Goal: Task Accomplishment & Management: Complete application form

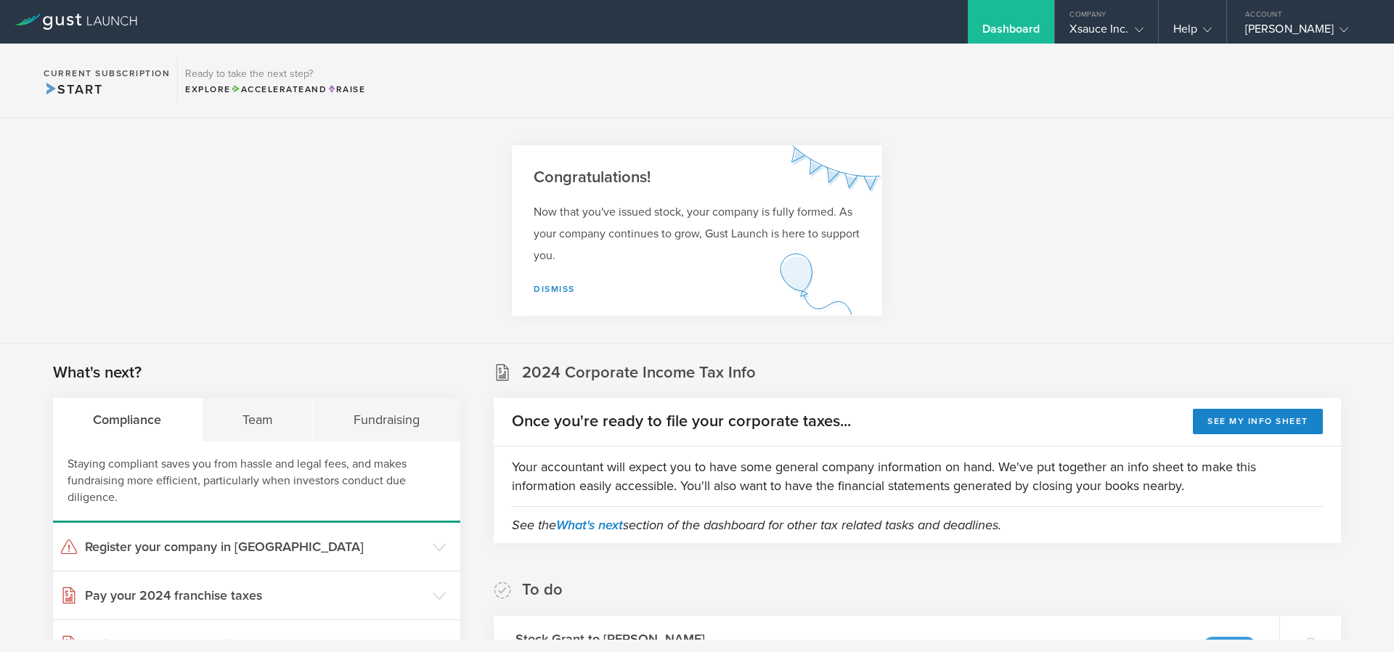
scroll to position [261, 0]
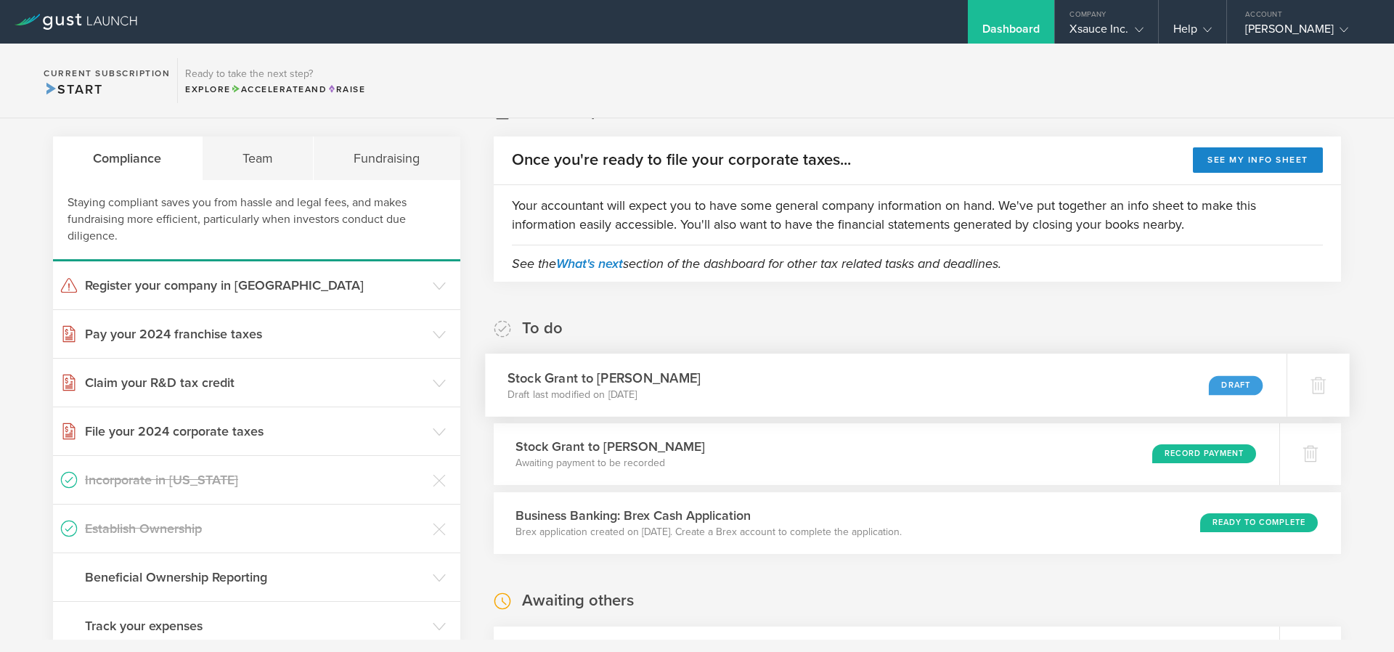
click at [1229, 390] on div "Draft" at bounding box center [1236, 385] width 54 height 20
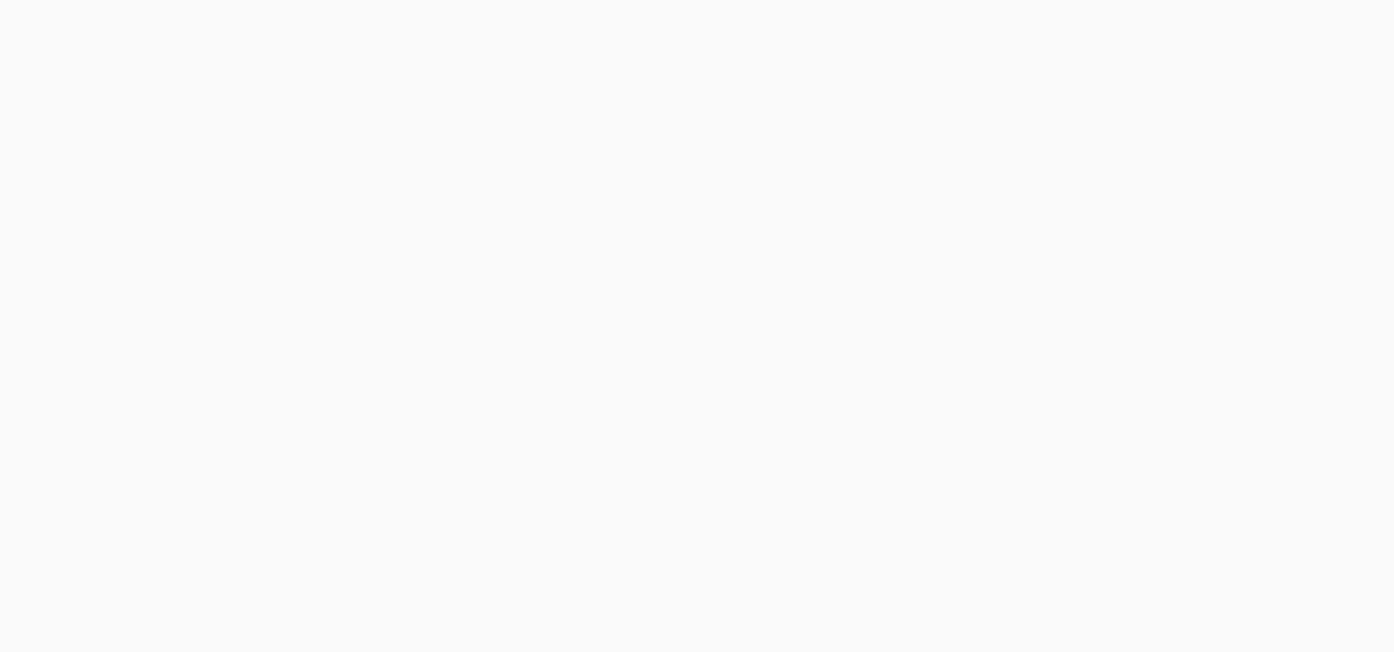
select select "double"
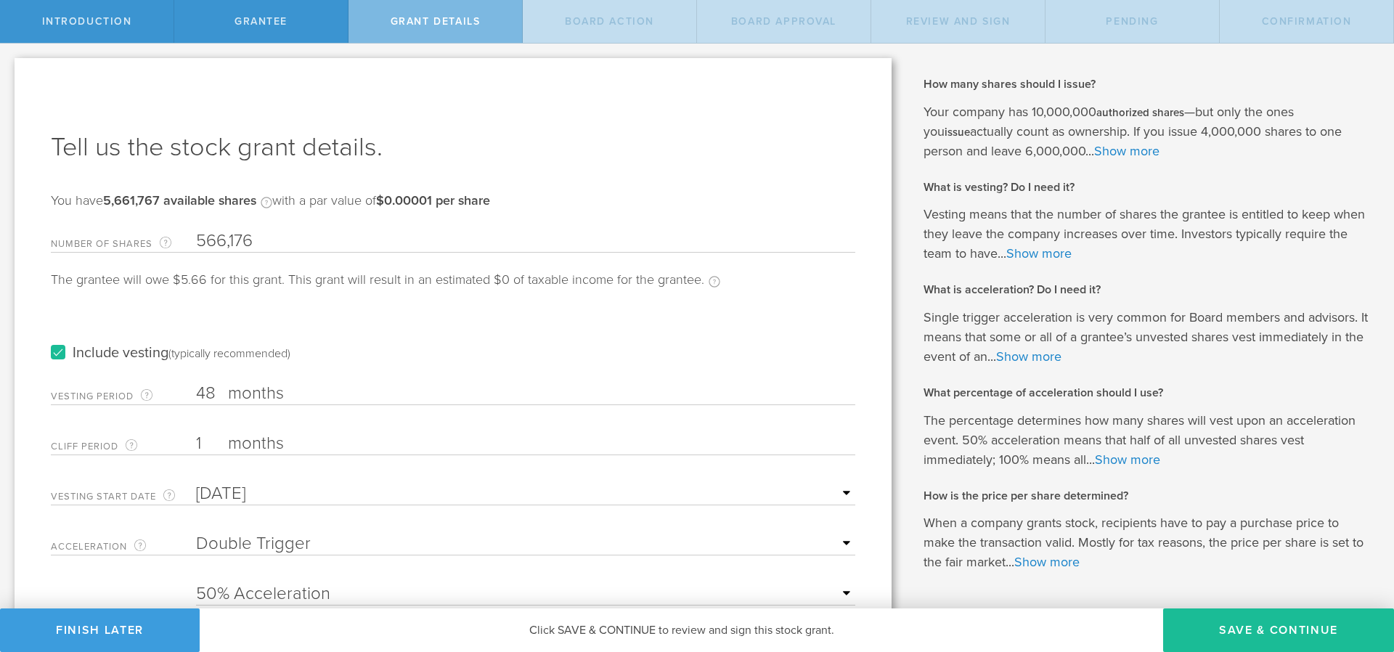
scroll to position [85, 0]
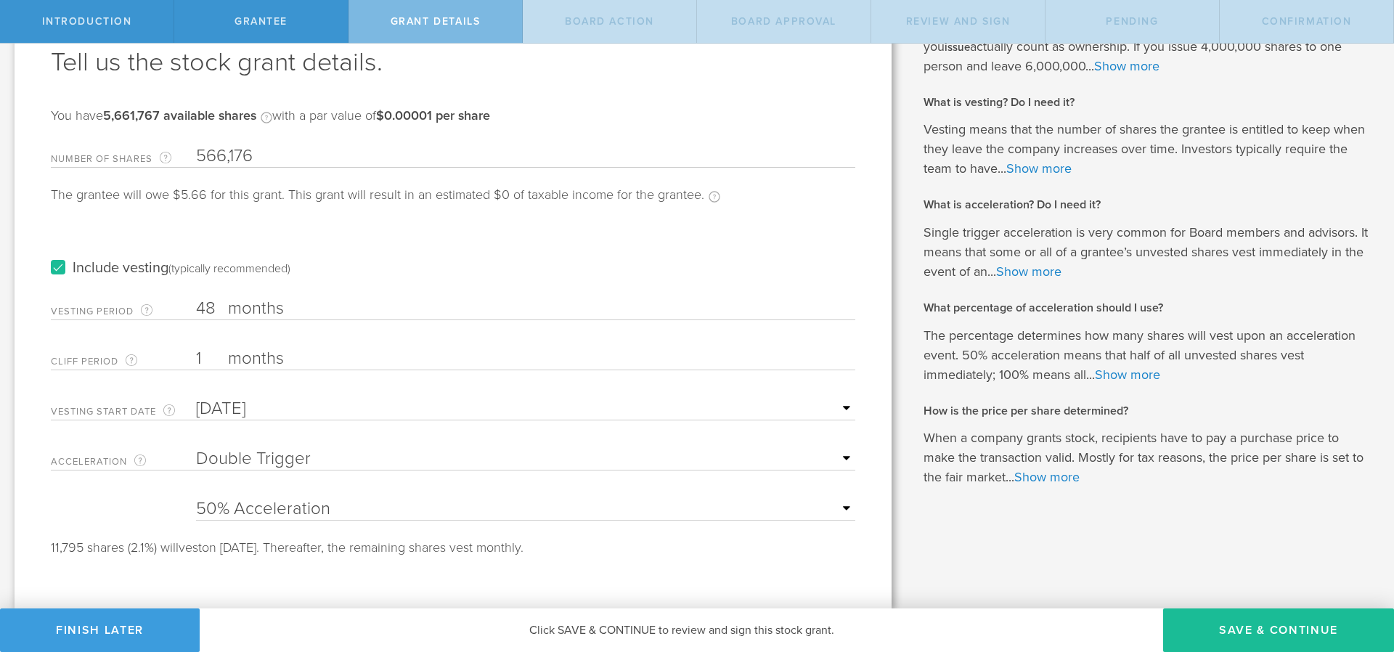
select select "100"
click at [196, 498] on select "25% Acceleration 50% Acceleration 75% Acceleration 100% Acceleration" at bounding box center [525, 509] width 659 height 22
click at [1276, 638] on button "Save & Continue" at bounding box center [1278, 630] width 231 height 44
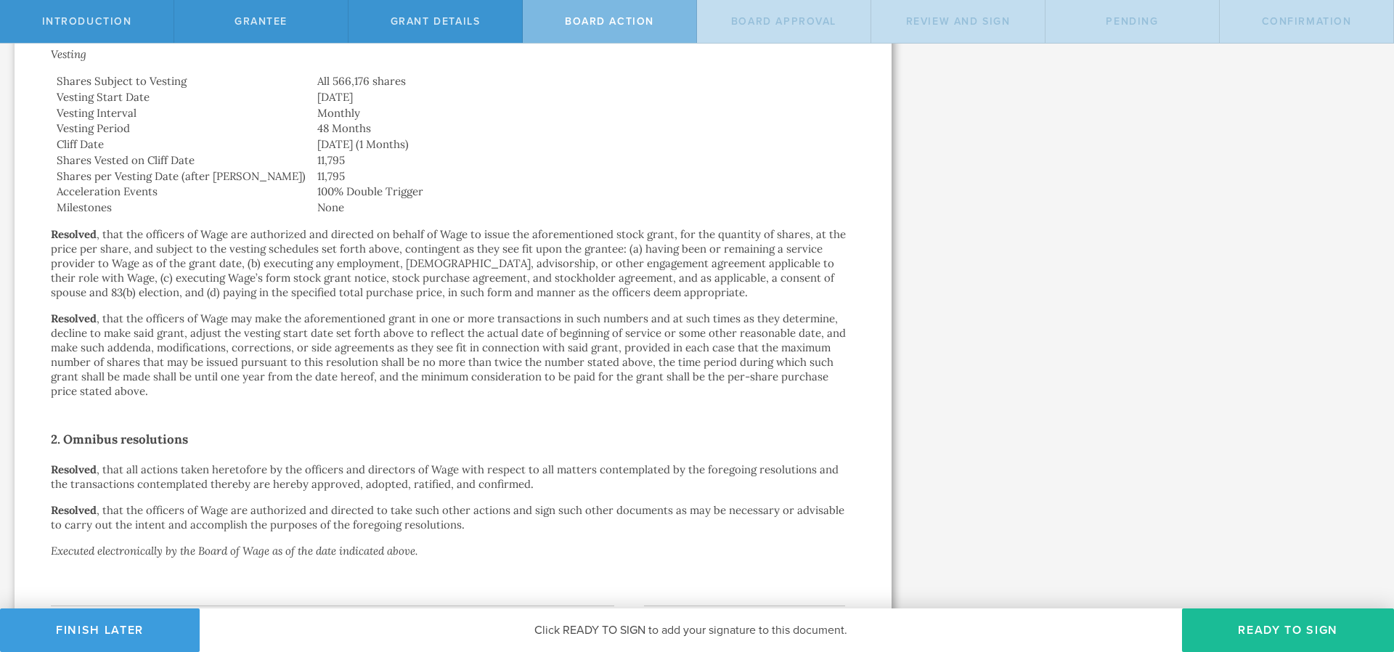
scroll to position [646, 0]
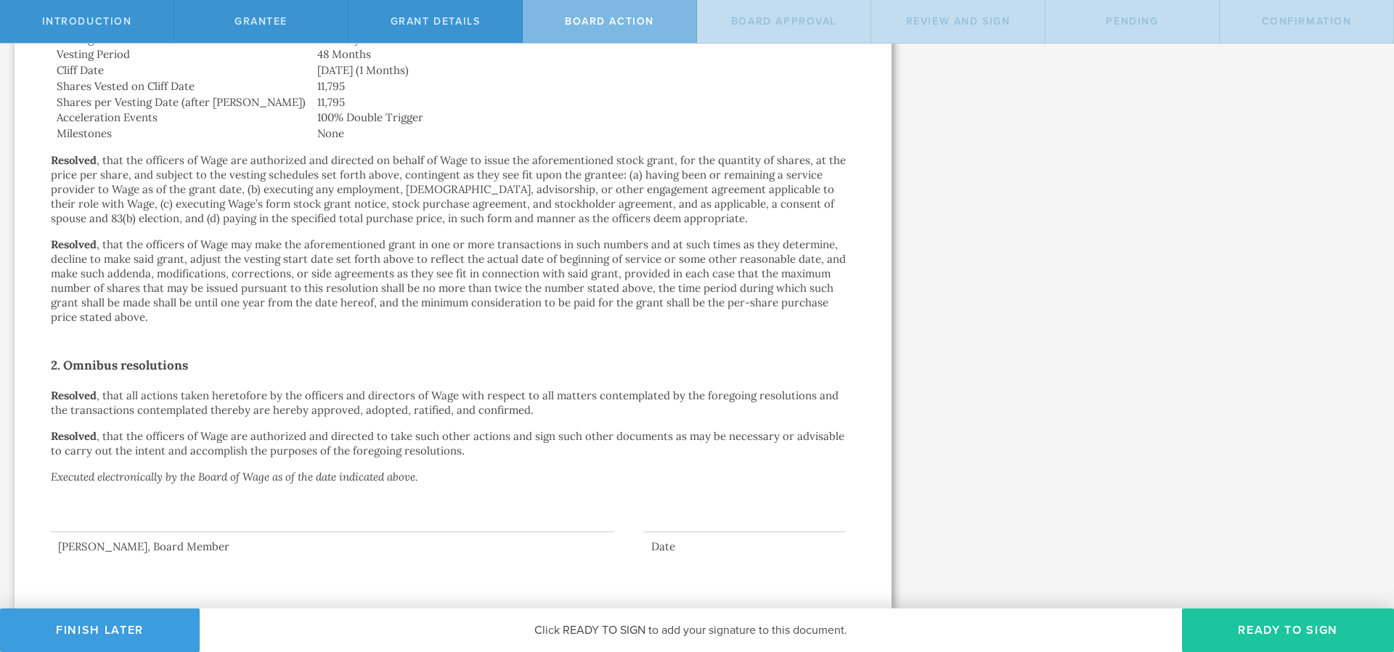
click at [1255, 622] on button "Ready to Sign" at bounding box center [1288, 630] width 212 height 44
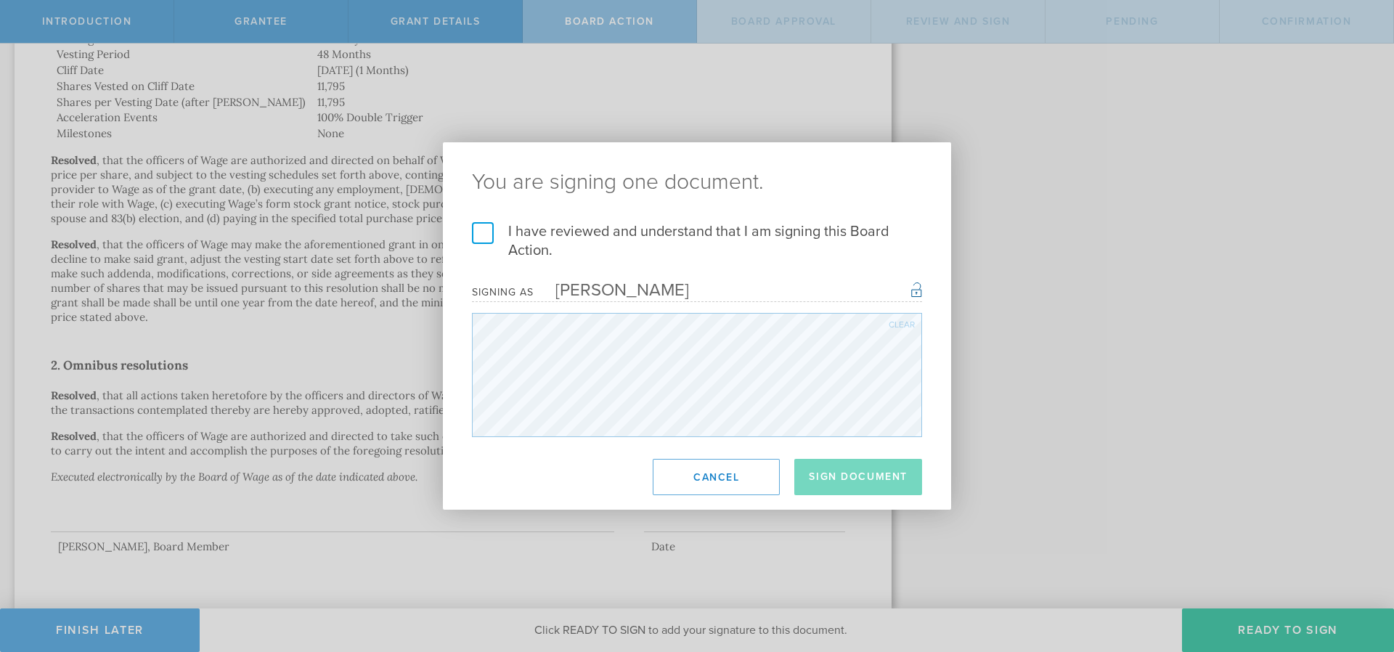
click at [482, 235] on label "I have reviewed and understand that I am signing this Board Action." at bounding box center [697, 241] width 450 height 38
click at [0, 0] on input "I have reviewed and understand that I am signing this Board Action." at bounding box center [0, 0] width 0 height 0
click at [863, 479] on button "Sign Document" at bounding box center [858, 477] width 128 height 36
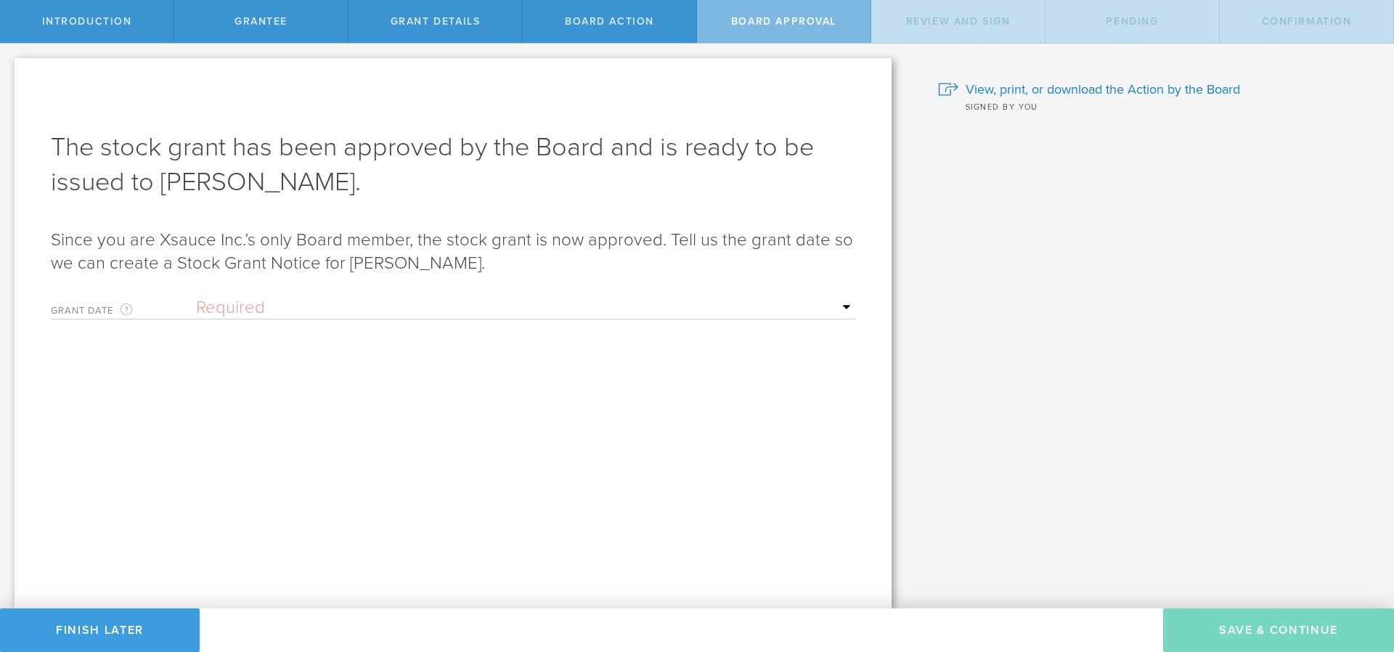
scroll to position [0, 0]
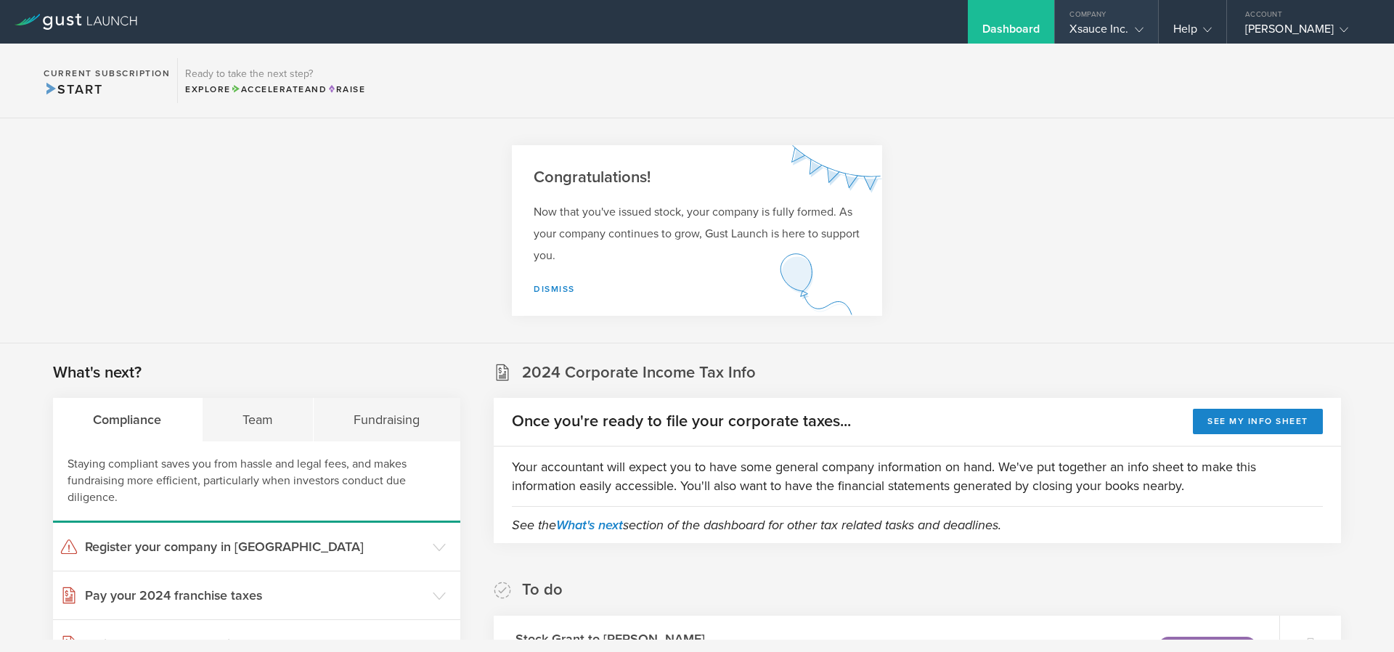
click at [1133, 42] on div "Xsauce Inc." at bounding box center [1106, 33] width 73 height 22
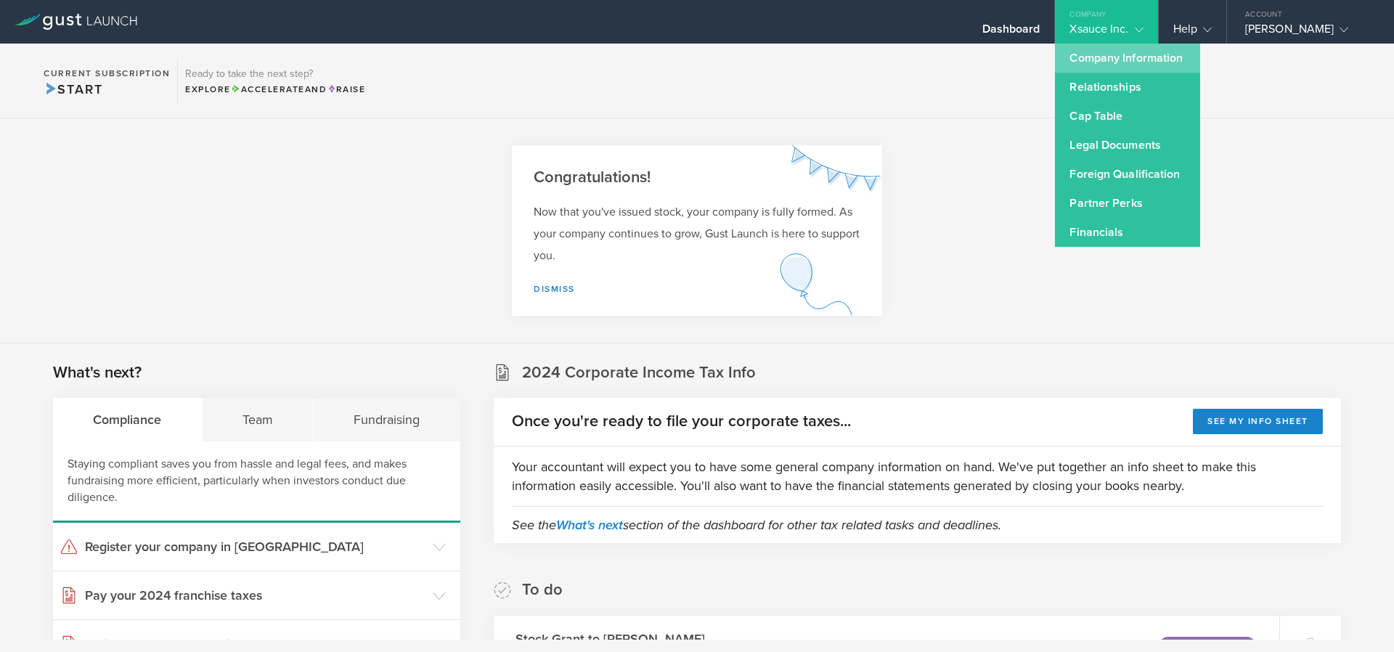
click at [1110, 57] on link "Company Information" at bounding box center [1127, 58] width 145 height 29
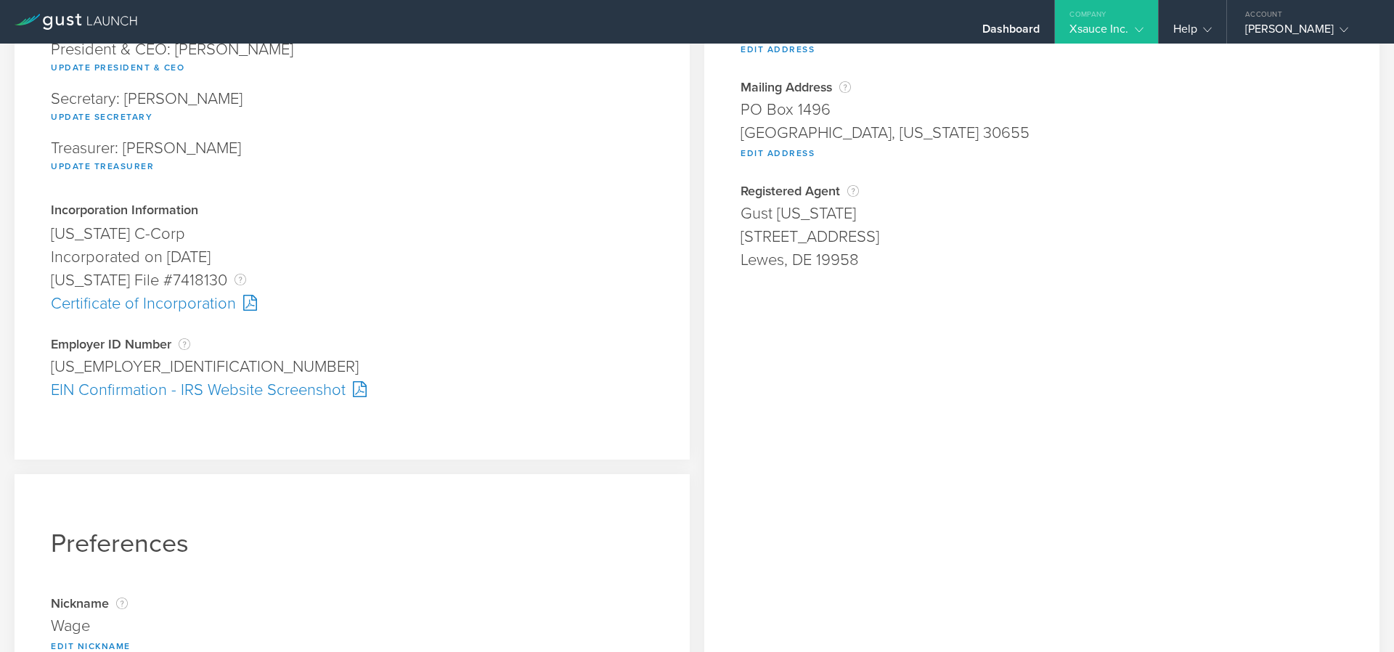
scroll to position [261, 0]
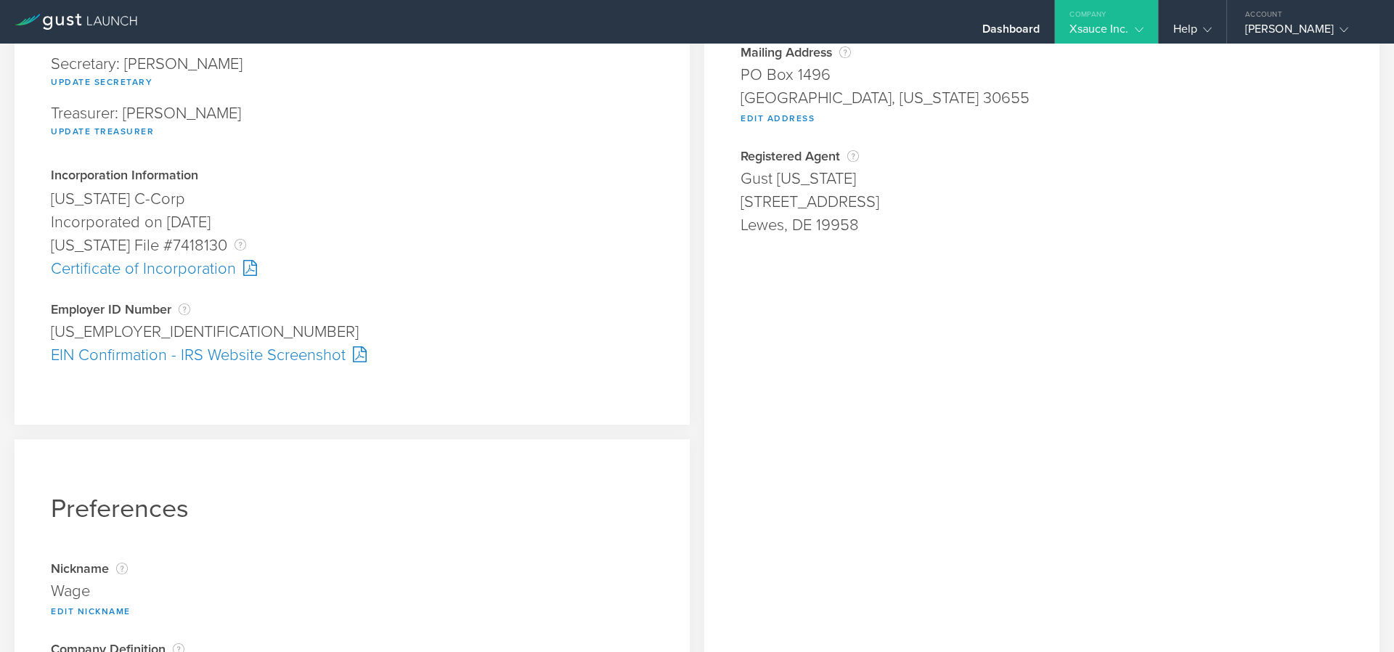
click at [187, 268] on div "Certificate of Incorporation" at bounding box center [352, 268] width 603 height 23
